Goal: Task Accomplishment & Management: Use online tool/utility

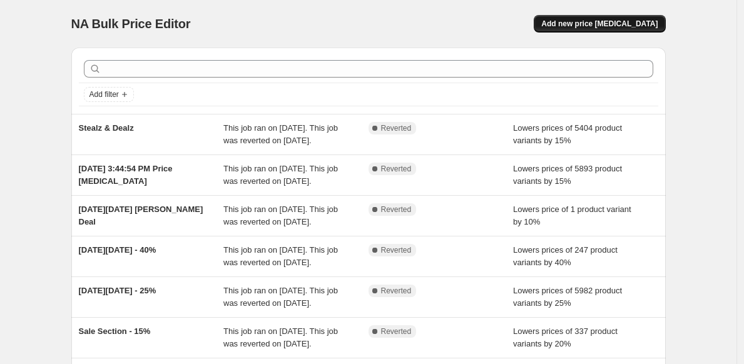
click at [587, 26] on span "Add new price [MEDICAL_DATA]" at bounding box center [599, 24] width 116 height 10
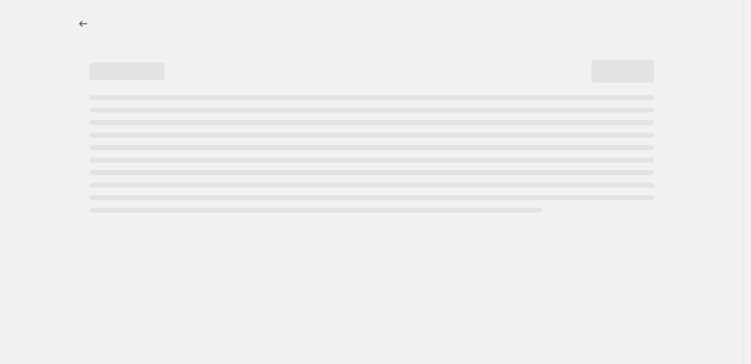
select select "percentage"
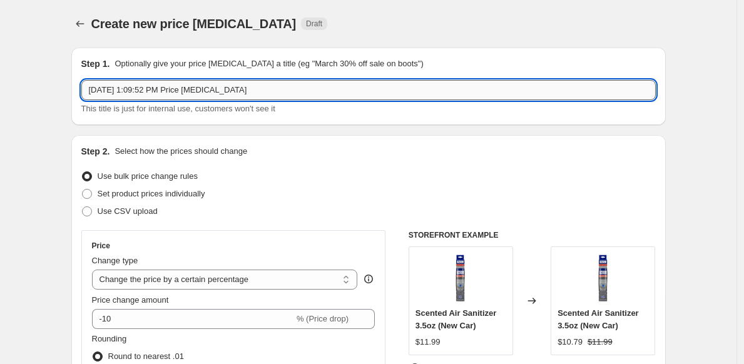
click at [286, 93] on input "[DATE] 1:09:52 PM Price [MEDICAL_DATA]" at bounding box center [368, 90] width 575 height 20
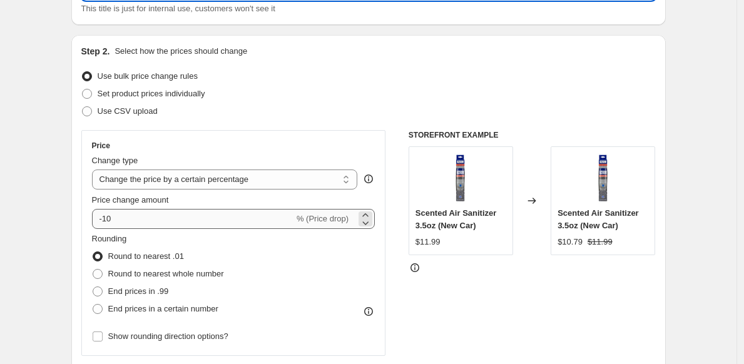
type input "Weekly Deals 15"
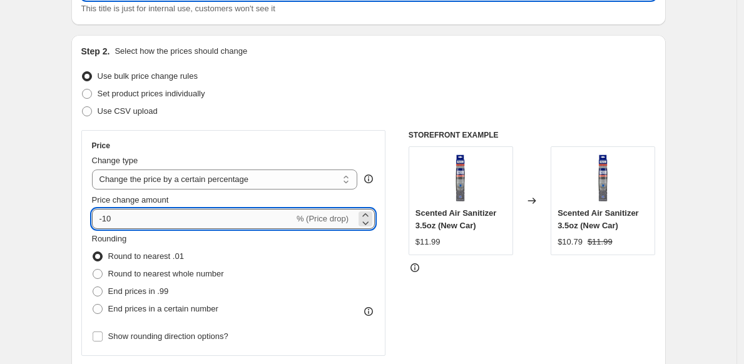
click at [205, 220] on input "-10" at bounding box center [193, 219] width 202 height 20
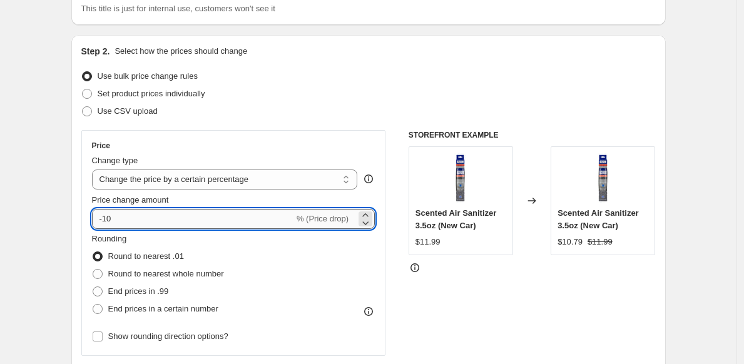
click at [205, 220] on input "-10" at bounding box center [193, 219] width 202 height 20
click at [207, 218] on input "-10" at bounding box center [193, 219] width 202 height 20
type input "-15"
click at [230, 146] on div "Price" at bounding box center [234, 146] width 284 height 10
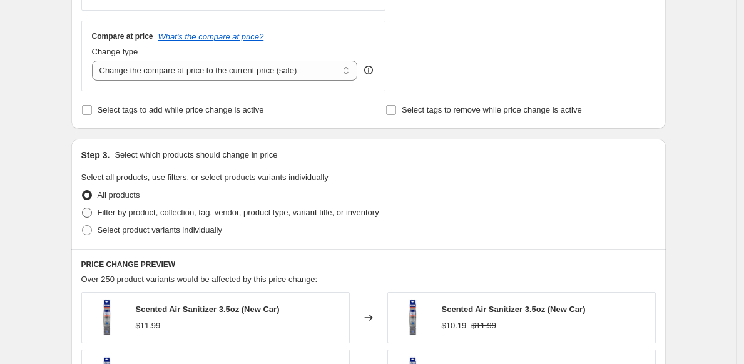
scroll to position [448, 0]
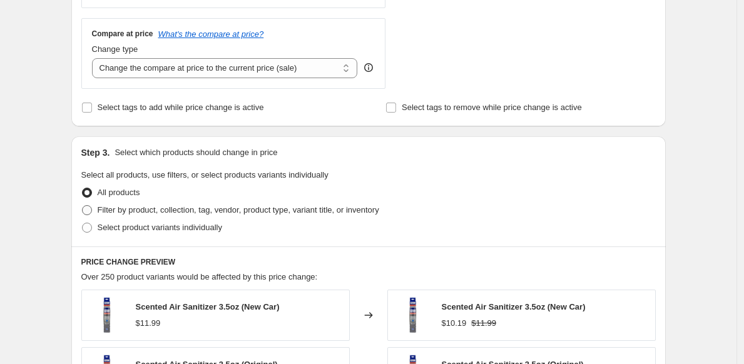
click at [92, 212] on span at bounding box center [87, 210] width 10 height 10
click at [83, 206] on input "Filter by product, collection, tag, vendor, product type, variant title, or inv…" at bounding box center [82, 205] width 1 height 1
radio input "true"
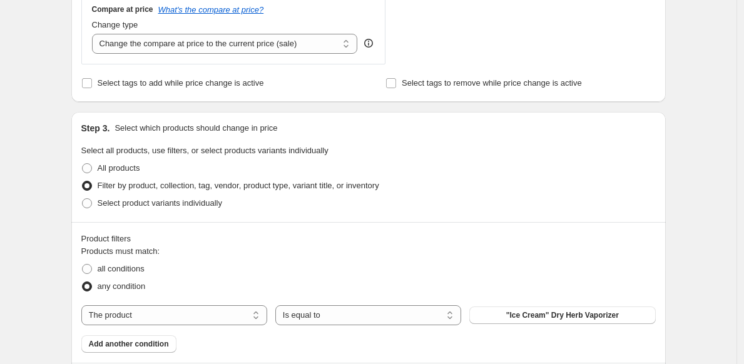
scroll to position [536, 0]
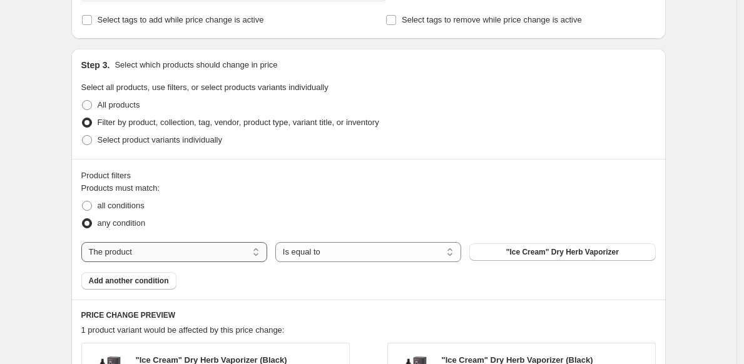
click at [208, 253] on select "The product The product's collection The product's tag The product's vendor The…" at bounding box center [174, 252] width 186 height 20
select select "collection"
click at [539, 250] on span "2025 420 SALE" at bounding box center [562, 252] width 53 height 10
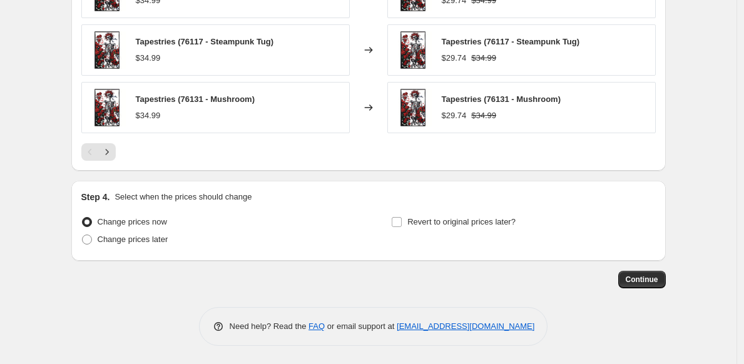
scroll to position [1028, 0]
click at [652, 282] on span "Continue" at bounding box center [642, 279] width 33 height 10
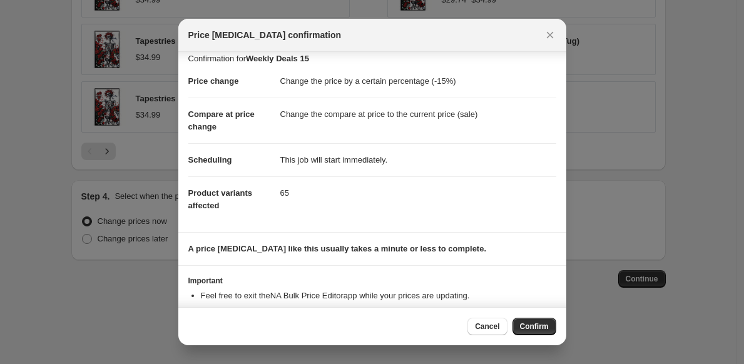
scroll to position [18, 0]
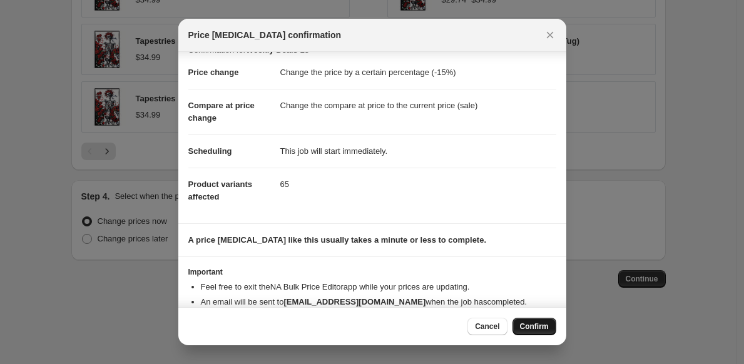
click at [529, 328] on span "Confirm" at bounding box center [534, 327] width 29 height 10
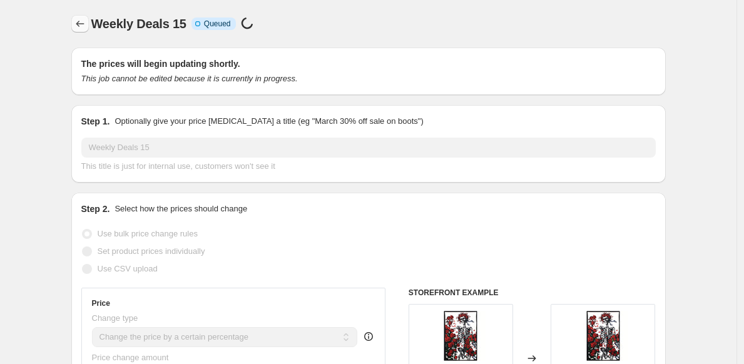
click at [79, 24] on icon "Price change jobs" at bounding box center [80, 24] width 13 height 13
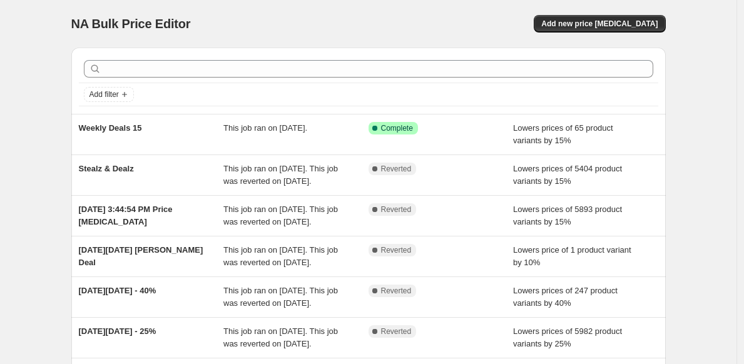
click at [624, 33] on div "NA Bulk Price Editor. This page is ready NA Bulk Price Editor Add new price [ME…" at bounding box center [368, 24] width 595 height 48
click at [626, 26] on span "Add new price [MEDICAL_DATA]" at bounding box center [599, 24] width 116 height 10
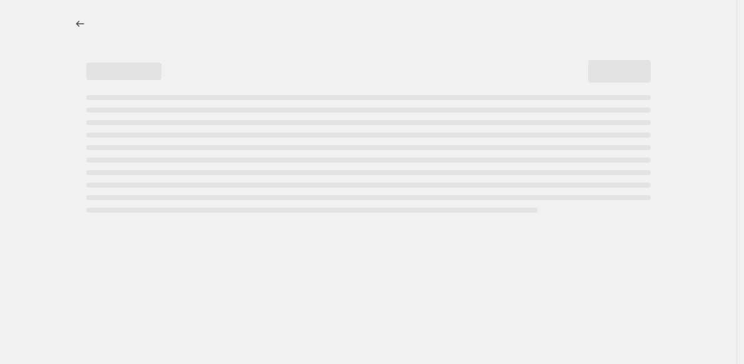
select select "percentage"
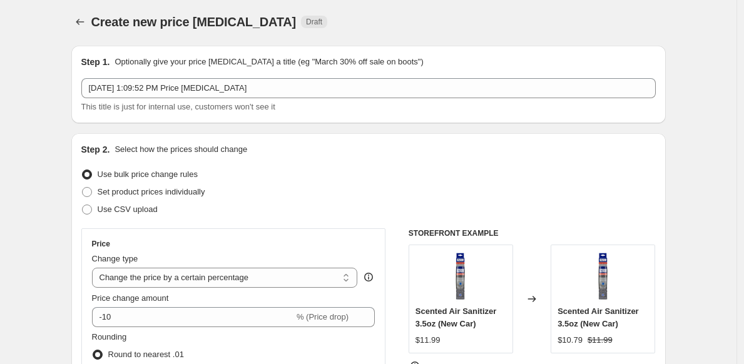
scroll to position [3, 0]
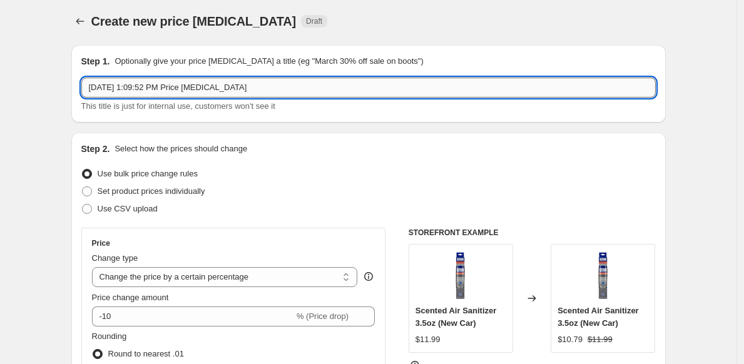
click at [270, 89] on input "[DATE] 1:09:52 PM Price [MEDICAL_DATA]" at bounding box center [368, 88] width 575 height 20
click at [269, 89] on input "[DATE] 1:09:52 PM Price [MEDICAL_DATA]" at bounding box center [368, 88] width 575 height 20
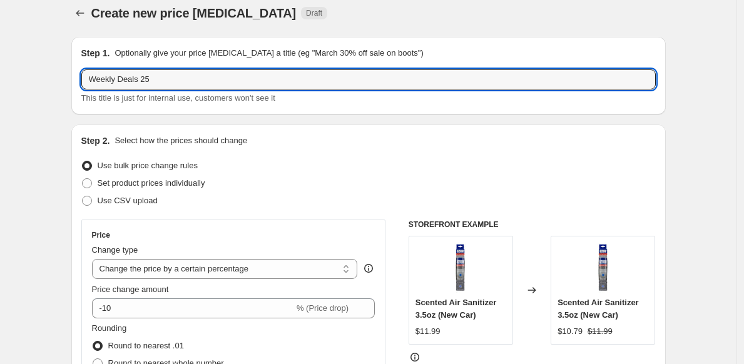
scroll to position [247, 0]
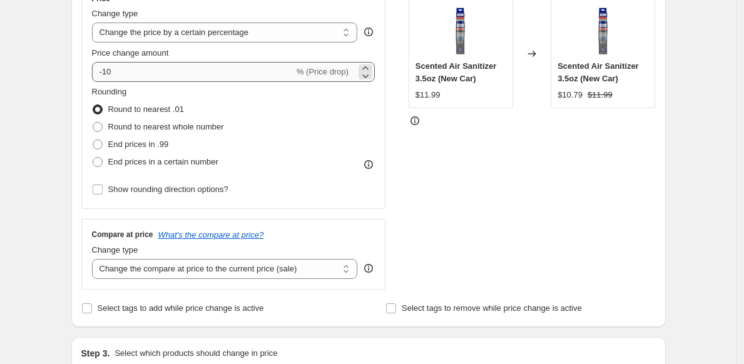
type input "Weekly Deals 25"
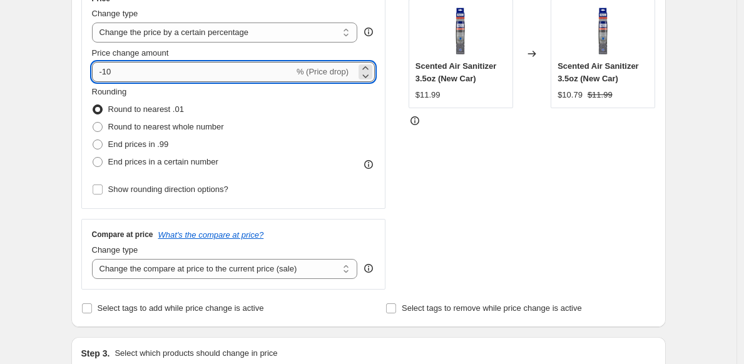
click at [163, 73] on input "-10" at bounding box center [193, 72] width 202 height 20
type input "-1"
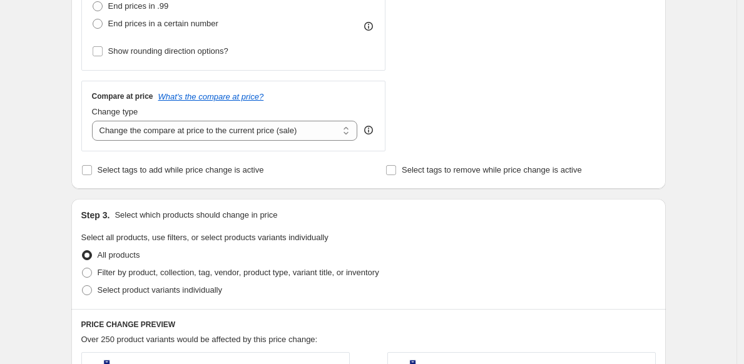
scroll to position [466, 0]
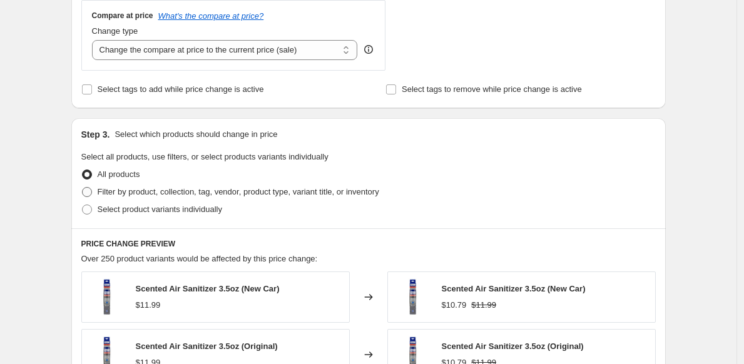
type input "-25"
click at [128, 197] on span "Filter by product, collection, tag, vendor, product type, variant title, or inv…" at bounding box center [239, 192] width 282 height 13
click at [83, 188] on input "Filter by product, collection, tag, vendor, product type, variant title, or inv…" at bounding box center [82, 187] width 1 height 1
radio input "true"
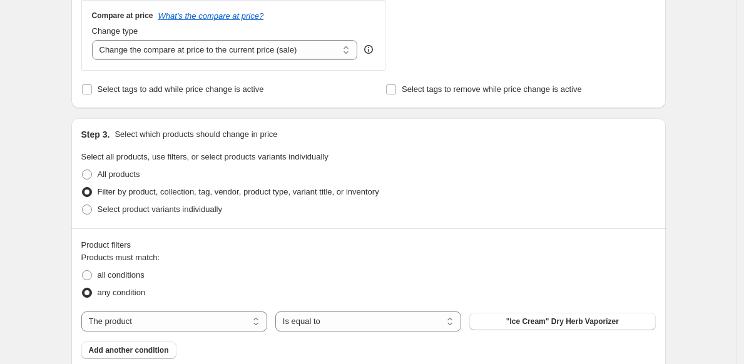
scroll to position [566, 0]
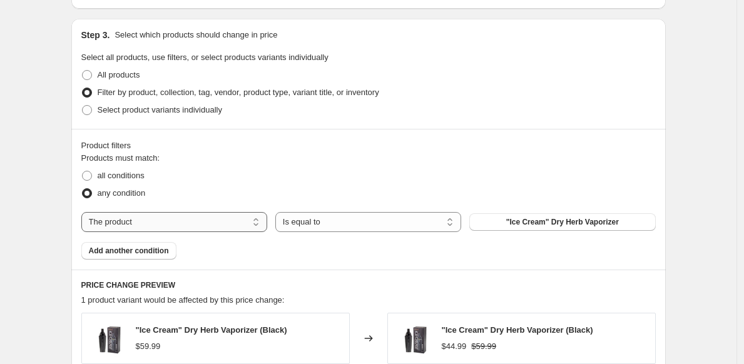
click at [248, 222] on select "The product The product's collection The product's tag The product's vendor The…" at bounding box center [174, 222] width 186 height 20
select select "collection"
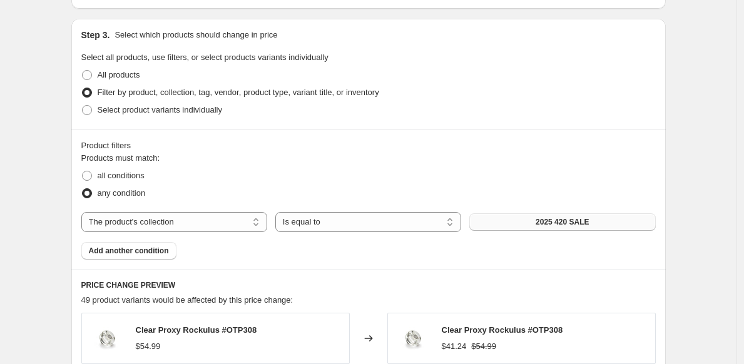
click at [529, 222] on button "2025 420 SALE" at bounding box center [562, 222] width 186 height 18
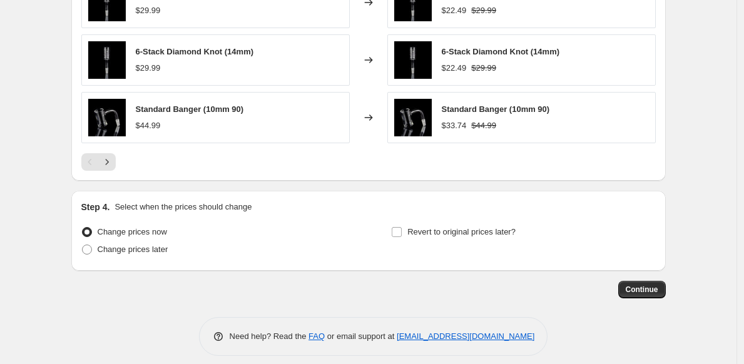
scroll to position [1015, 0]
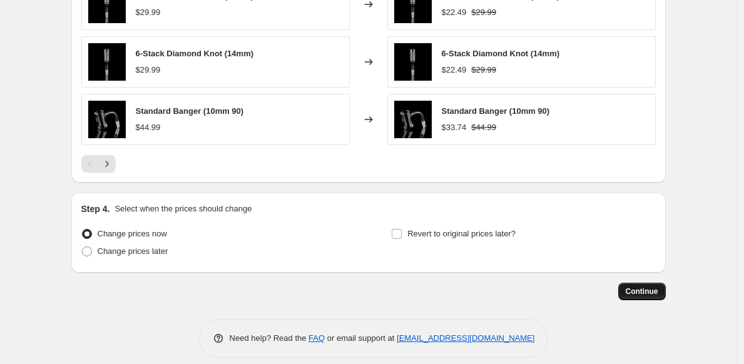
click at [641, 293] on span "Continue" at bounding box center [642, 292] width 33 height 10
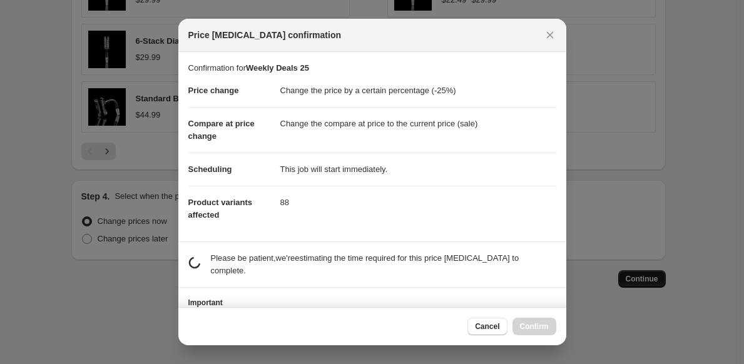
scroll to position [0, 0]
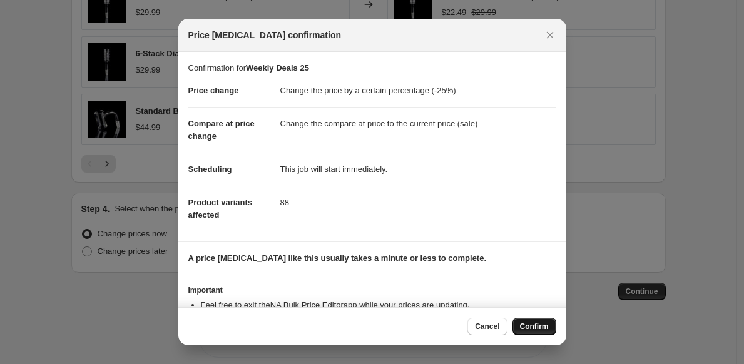
click at [538, 324] on span "Confirm" at bounding box center [534, 327] width 29 height 10
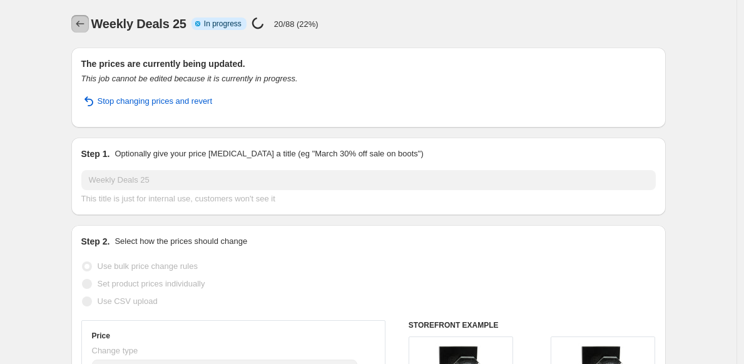
click at [85, 23] on icon "Price change jobs" at bounding box center [80, 24] width 13 height 13
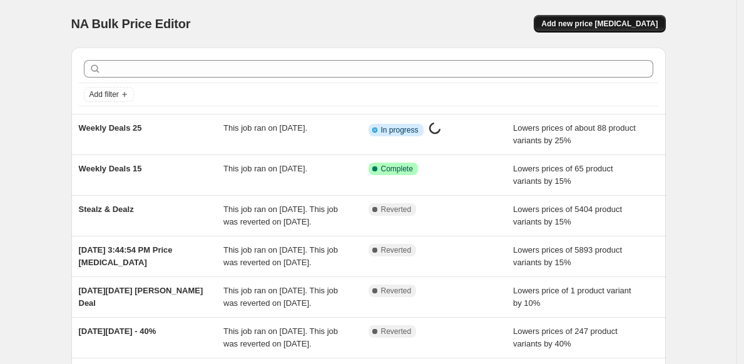
click at [628, 23] on span "Add new price [MEDICAL_DATA]" at bounding box center [599, 24] width 116 height 10
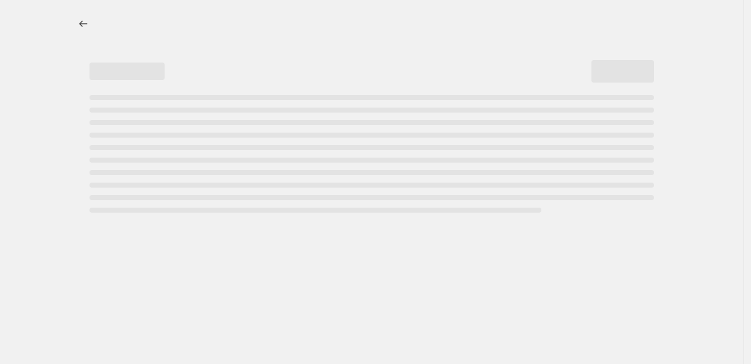
select select "percentage"
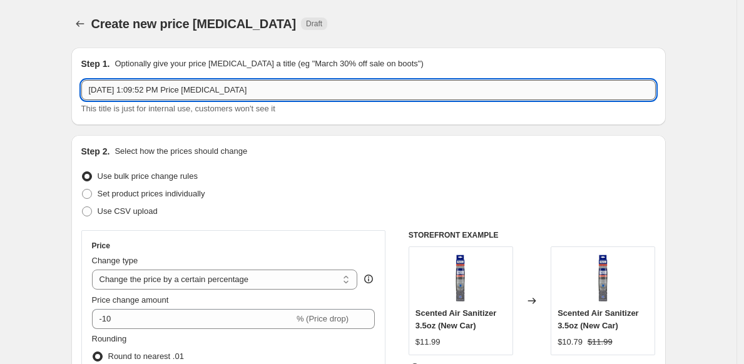
click at [254, 88] on input "[DATE] 1:09:52 PM Price [MEDICAL_DATA]" at bounding box center [368, 90] width 575 height 20
click at [255, 87] on input "[DATE] 1:09:52 PM Price [MEDICAL_DATA]" at bounding box center [368, 90] width 575 height 20
click at [256, 86] on input "[DATE] 1:09:52 PM Price [MEDICAL_DATA]" at bounding box center [368, 90] width 575 height 20
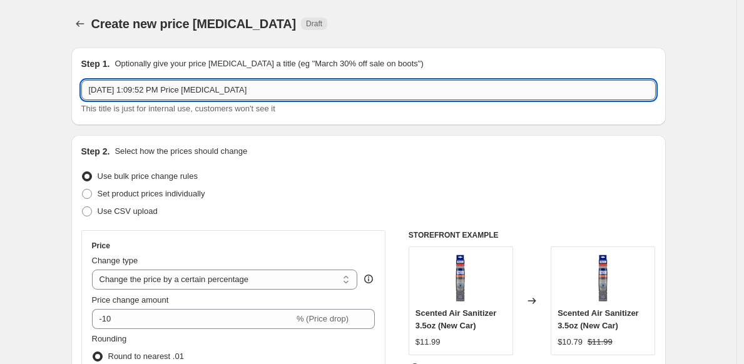
click at [256, 86] on input "[DATE] 1:09:52 PM Price [MEDICAL_DATA]" at bounding box center [368, 90] width 575 height 20
type input "Weekly Deals 50"
click at [355, 41] on div "Create new price [MEDICAL_DATA]. This page is ready Create new price [MEDICAL_D…" at bounding box center [368, 24] width 595 height 48
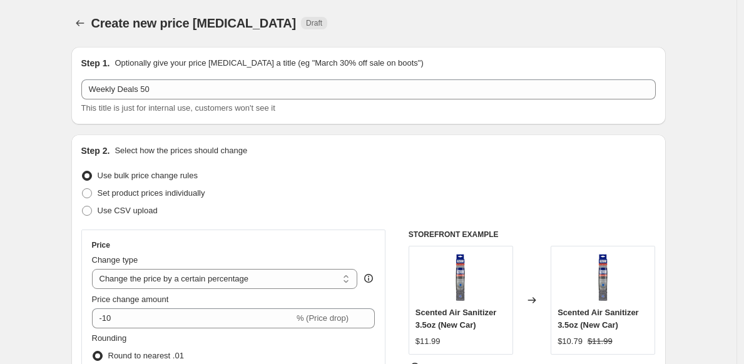
scroll to position [223, 0]
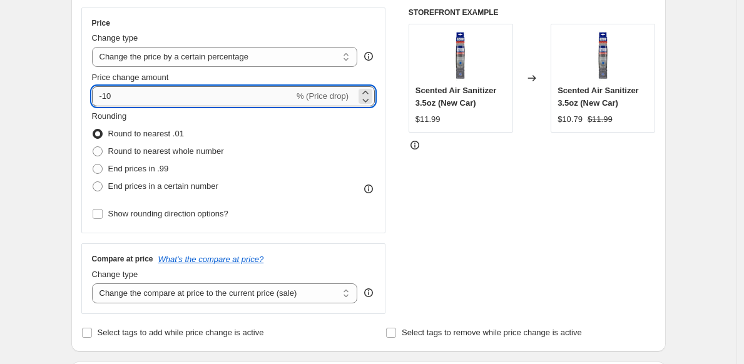
click at [158, 102] on input "-10" at bounding box center [193, 96] width 202 height 20
type input "-1"
type input "-50"
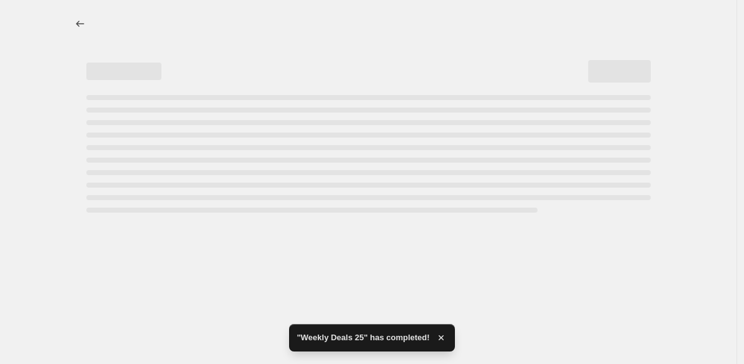
scroll to position [0, 0]
select select "percentage"
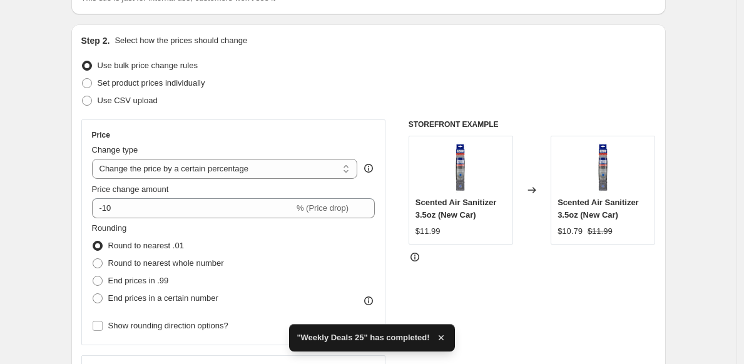
scroll to position [150, 0]
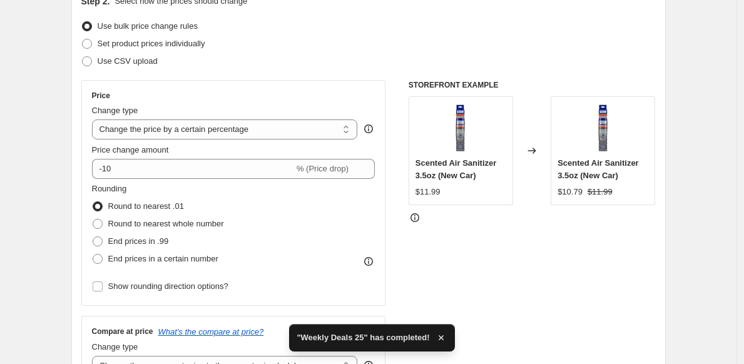
click at [186, 156] on div "Price change amount -10 % (Price drop)" at bounding box center [234, 161] width 284 height 35
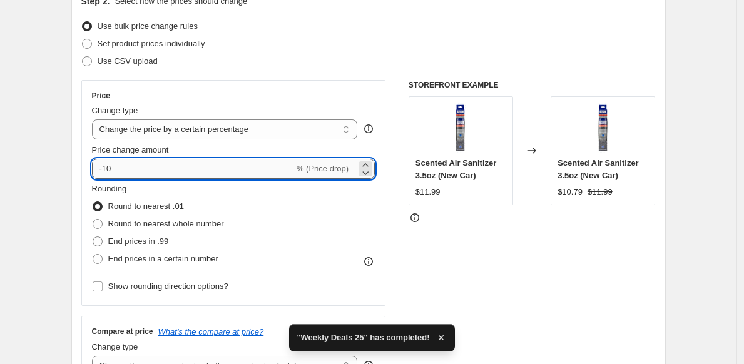
click at [186, 164] on input "-10" at bounding box center [193, 169] width 202 height 20
type input "-1"
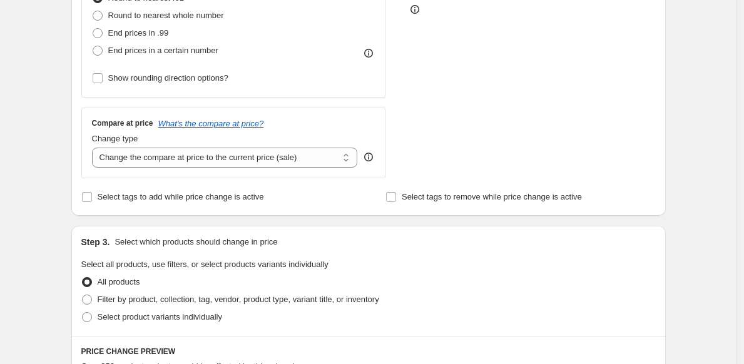
scroll to position [416, 0]
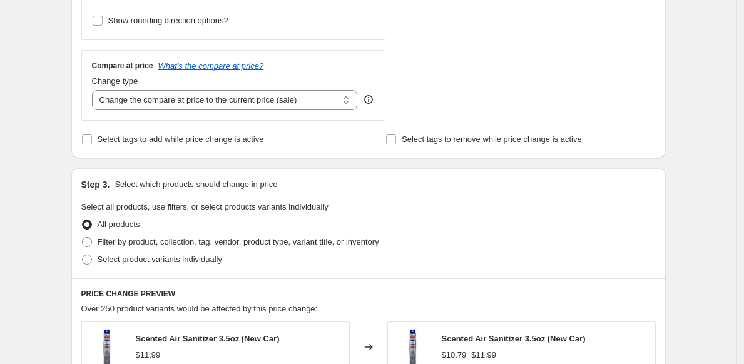
type input "-52"
click at [471, 207] on fieldset "Select all products, use filters, or select products variants individually All …" at bounding box center [368, 235] width 575 height 68
click at [161, 248] on label "Filter by product, collection, tag, vendor, product type, variant title, or inv…" at bounding box center [230, 242] width 298 height 18
click at [83, 238] on input "Filter by product, collection, tag, vendor, product type, variant title, or inv…" at bounding box center [82, 237] width 1 height 1
radio input "true"
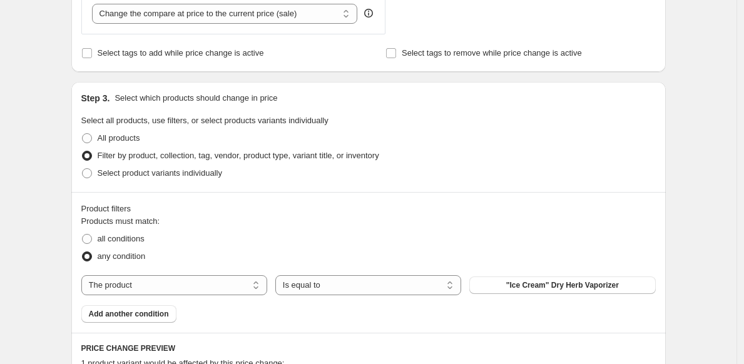
scroll to position [522, 0]
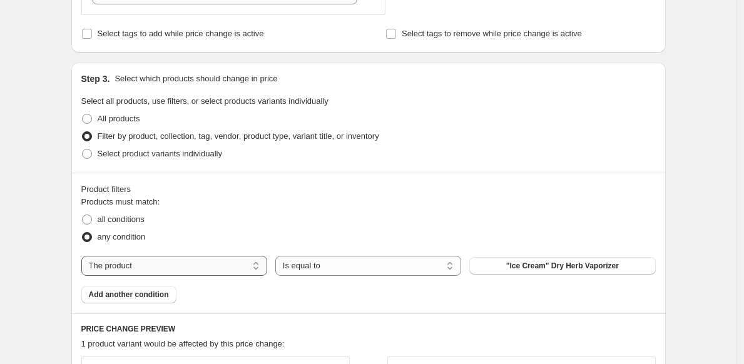
click at [118, 271] on select "The product The product's collection The product's tag The product's vendor The…" at bounding box center [174, 266] width 186 height 20
select select "collection"
click at [553, 263] on span "2025 420 SALE" at bounding box center [562, 266] width 53 height 10
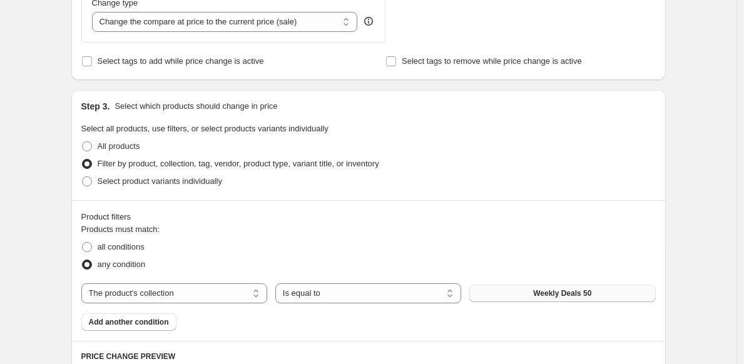
scroll to position [260, 0]
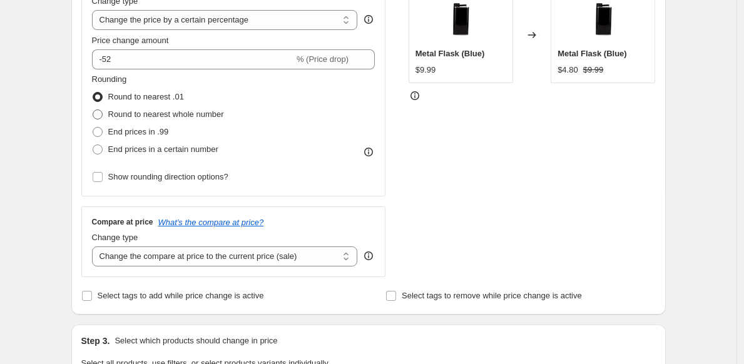
click at [101, 115] on span at bounding box center [98, 115] width 10 height 10
click at [93, 110] on input "Round to nearest whole number" at bounding box center [93, 110] width 1 height 1
radio input "true"
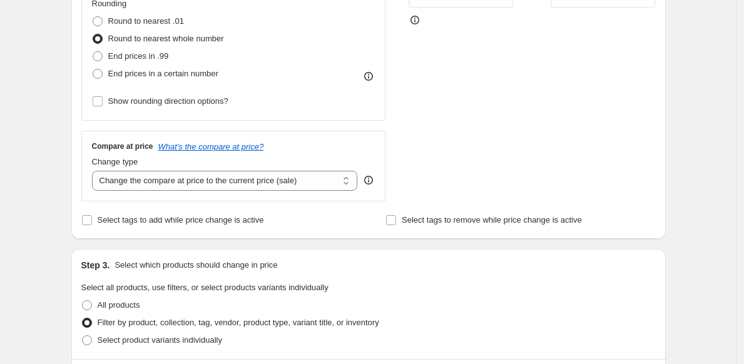
scroll to position [275, 0]
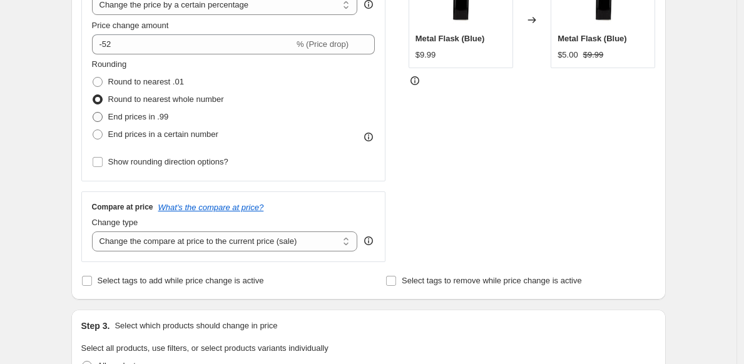
click at [103, 118] on span at bounding box center [98, 117] width 10 height 10
click at [93, 113] on input "End prices in .99" at bounding box center [93, 112] width 1 height 1
radio input "true"
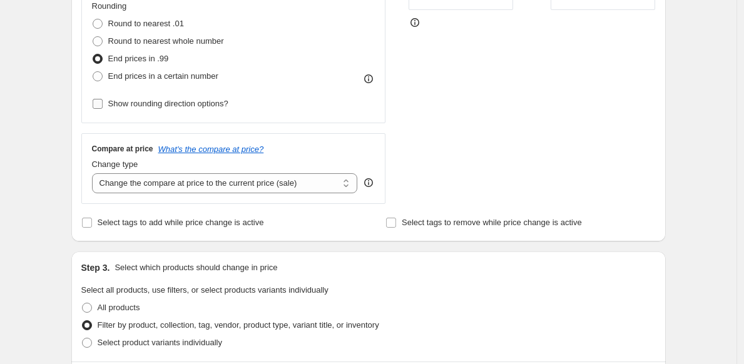
scroll to position [322, 0]
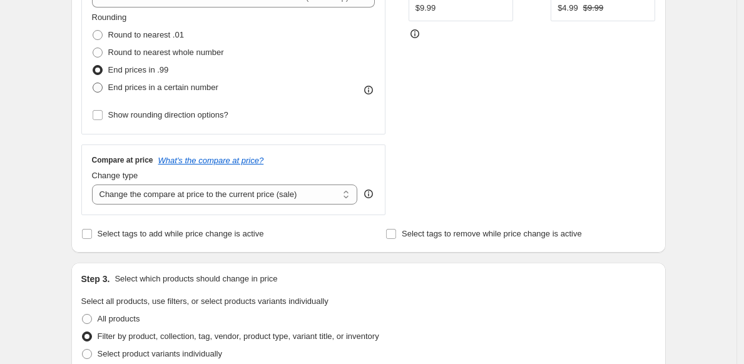
click at [101, 91] on span at bounding box center [98, 88] width 10 height 10
click at [93, 83] on input "End prices in a certain number" at bounding box center [93, 83] width 1 height 1
radio input "true"
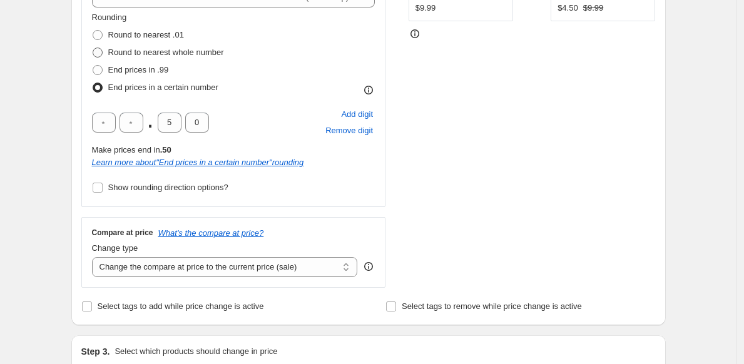
click at [98, 55] on span at bounding box center [98, 53] width 10 height 10
click at [93, 48] on input "Round to nearest whole number" at bounding box center [93, 48] width 1 height 1
radio input "true"
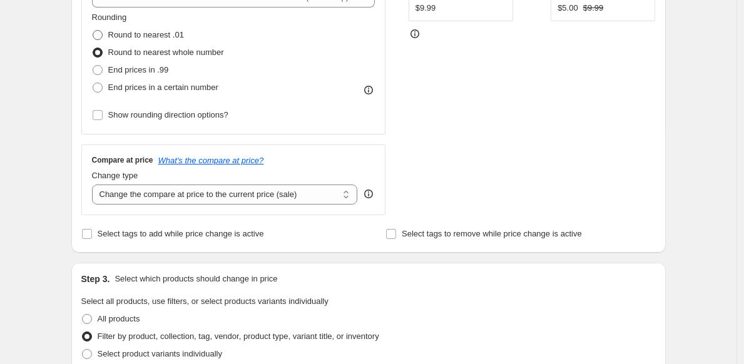
click at [99, 38] on span at bounding box center [98, 35] width 10 height 10
click at [93, 31] on input "Round to nearest .01" at bounding box center [93, 30] width 1 height 1
radio input "true"
click at [100, 47] on span at bounding box center [97, 52] width 11 height 11
click at [93, 48] on input "Round to nearest whole number" at bounding box center [93, 48] width 1 height 1
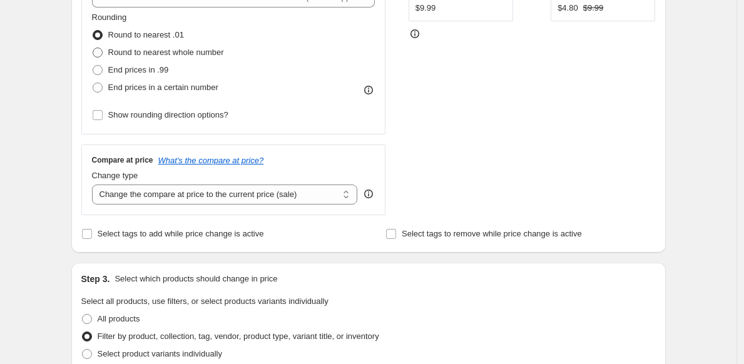
radio input "true"
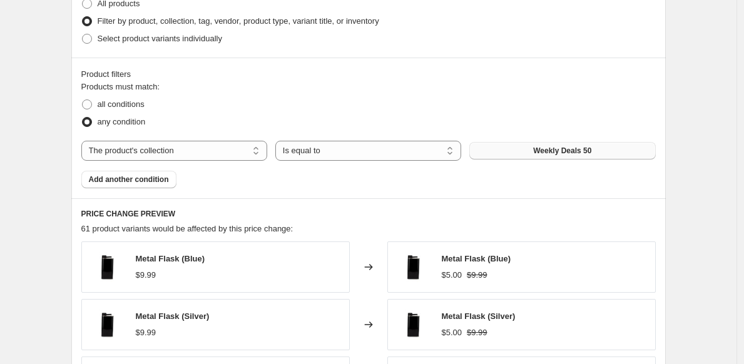
scroll to position [122, 0]
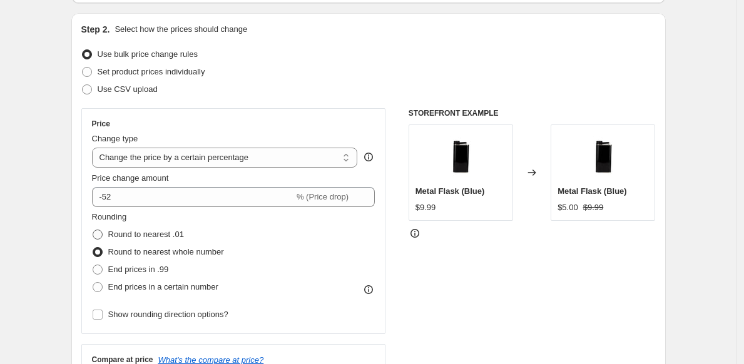
click at [103, 234] on span at bounding box center [98, 235] width 10 height 10
click at [93, 230] on input "Round to nearest .01" at bounding box center [93, 230] width 1 height 1
radio input "true"
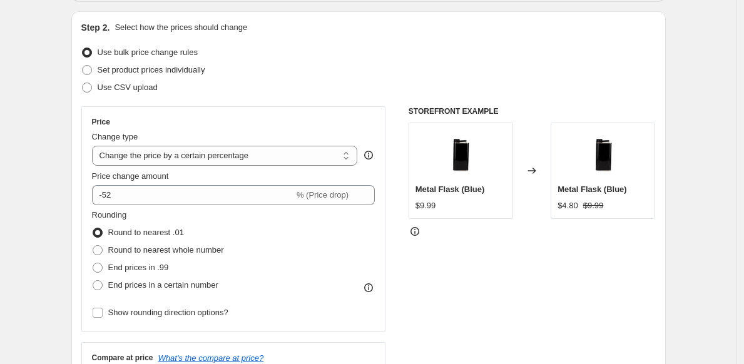
scroll to position [125, 0]
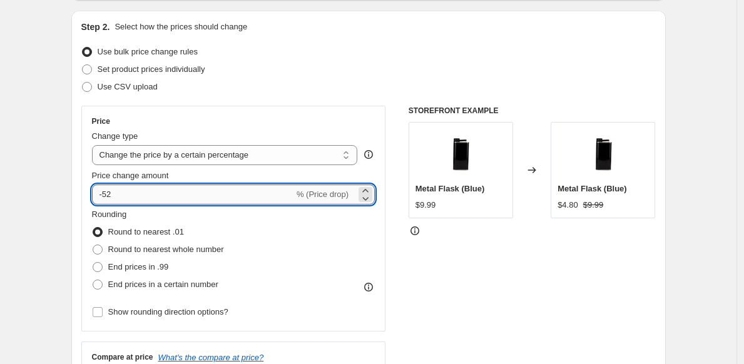
click at [153, 203] on input "-52" at bounding box center [193, 195] width 202 height 20
type input "-50"
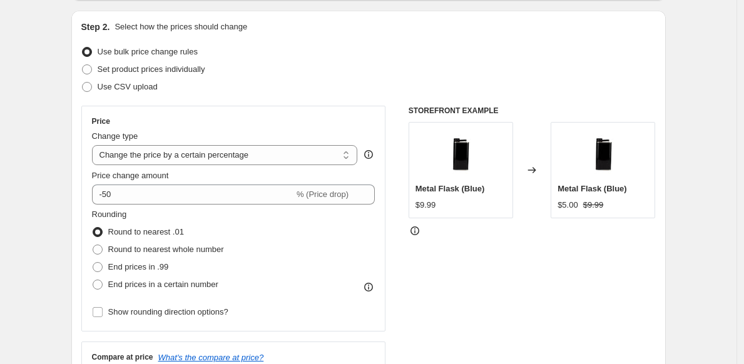
click at [274, 252] on div "Rounding Round to nearest .01 Round to nearest whole number End prices in .99 E…" at bounding box center [234, 250] width 284 height 85
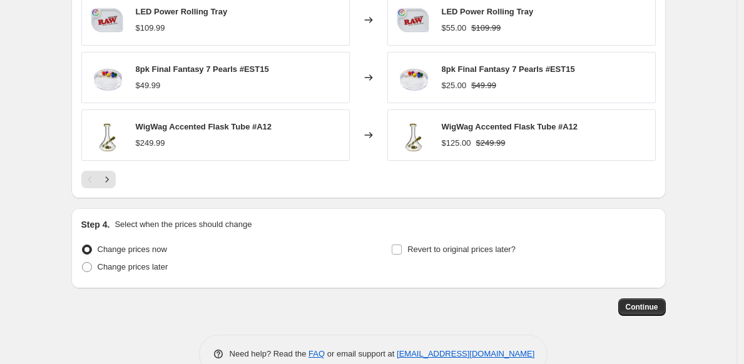
scroll to position [1028, 0]
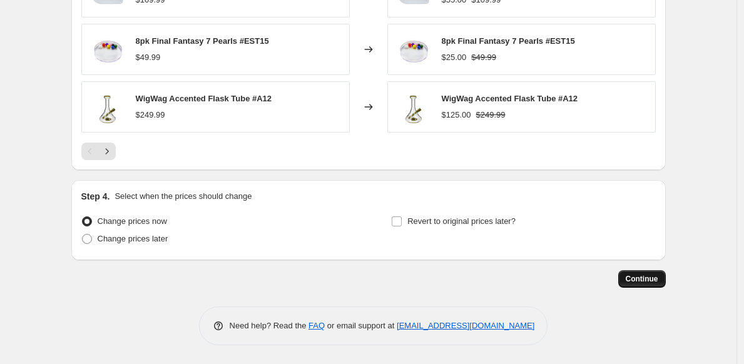
click at [633, 277] on span "Continue" at bounding box center [642, 279] width 33 height 10
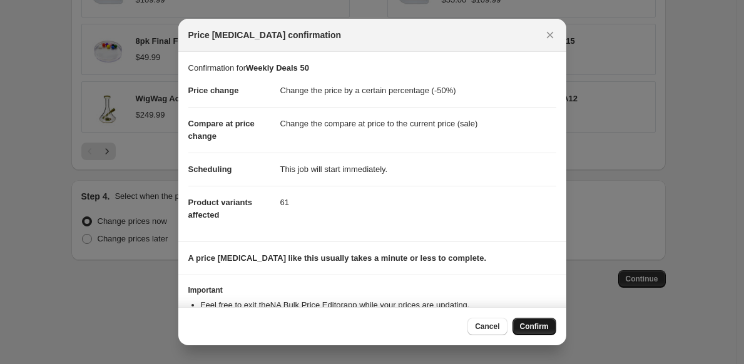
click at [536, 325] on span "Confirm" at bounding box center [534, 327] width 29 height 10
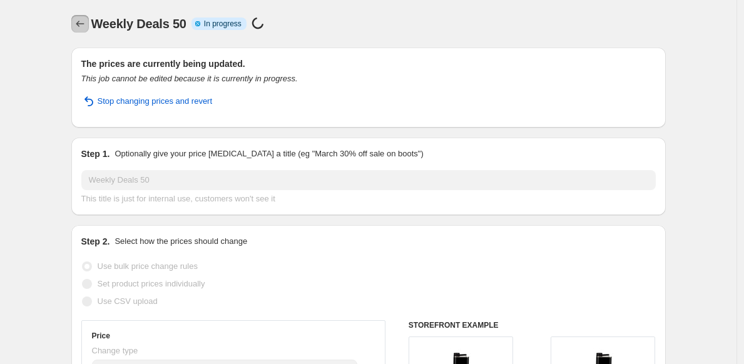
click at [84, 23] on icon "Price change jobs" at bounding box center [80, 24] width 13 height 13
